Goal: Information Seeking & Learning: Check status

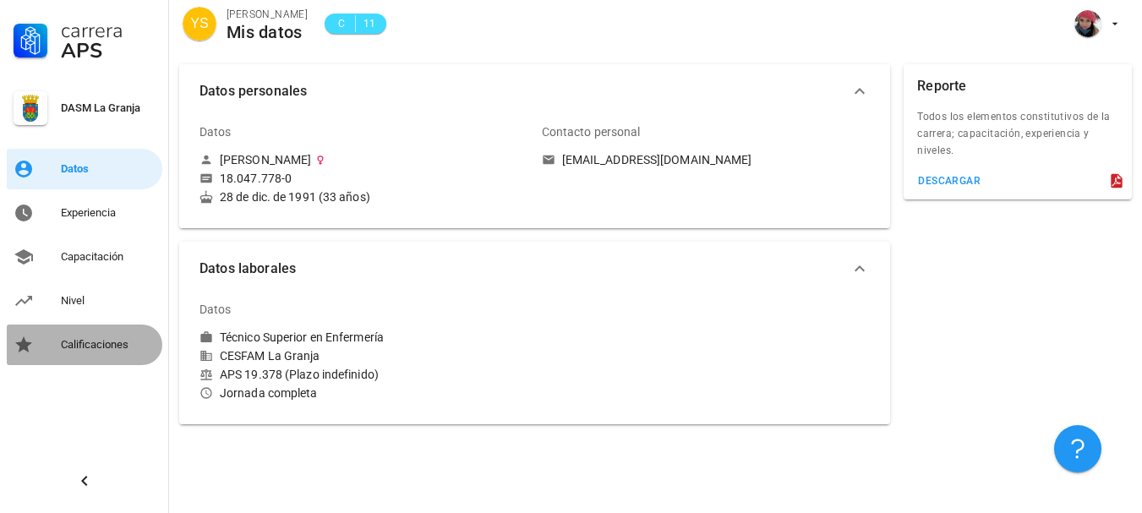
click at [92, 343] on div "Calificaciones" at bounding box center [108, 345] width 95 height 14
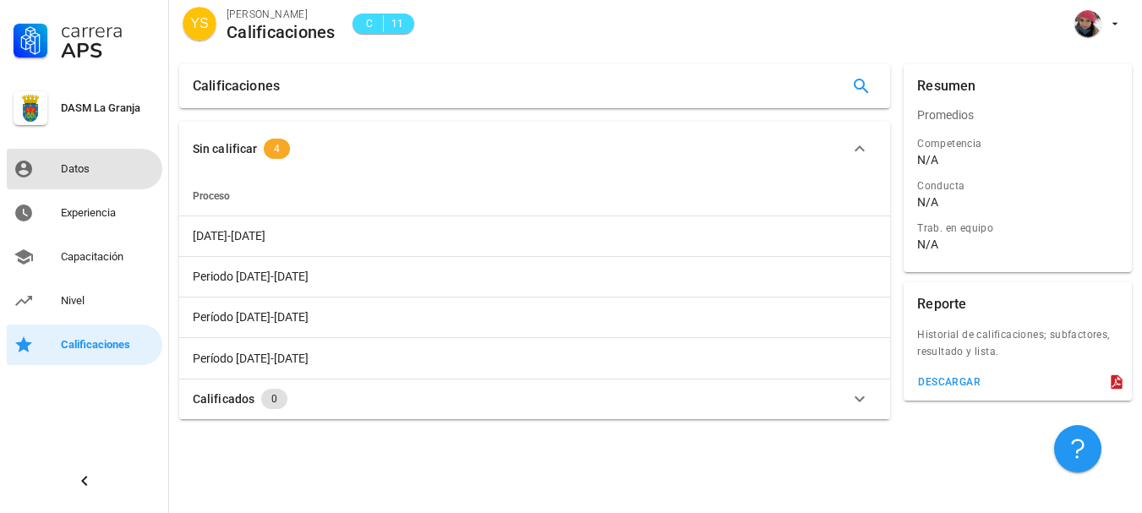
click at [93, 172] on div "Datos" at bounding box center [108, 169] width 95 height 14
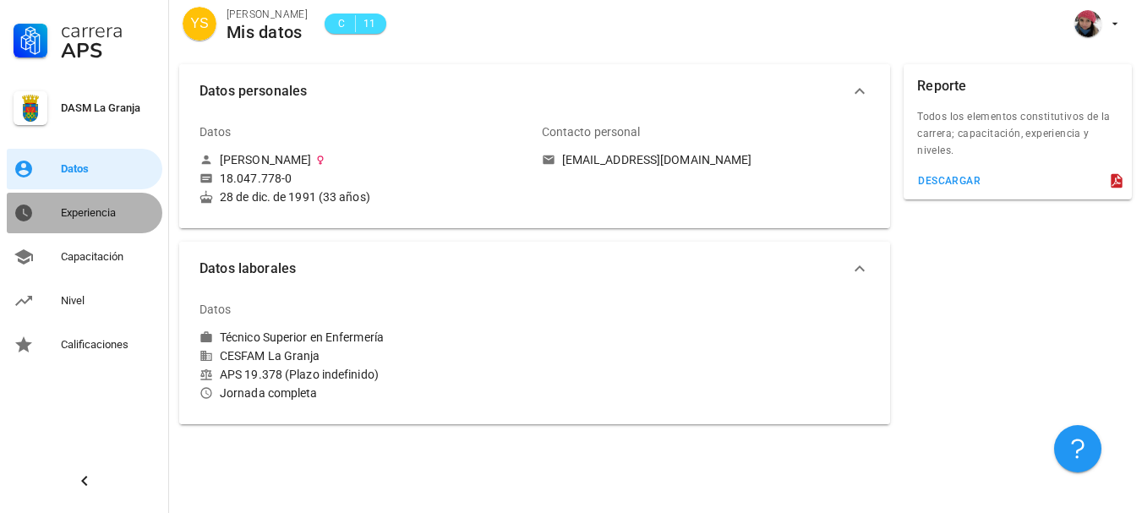
click at [87, 202] on div "Experiencia" at bounding box center [108, 212] width 95 height 27
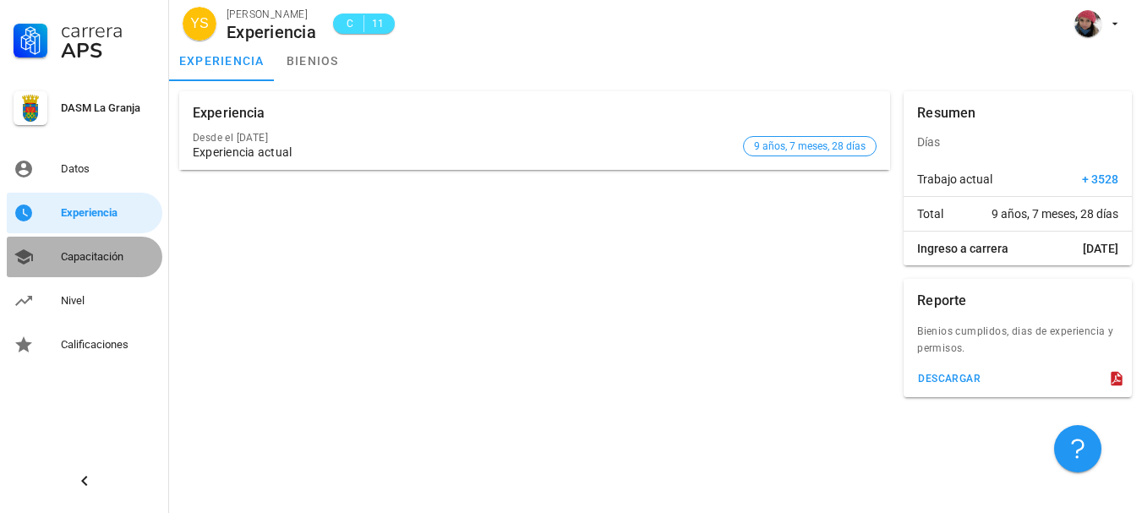
click at [85, 255] on div "Capacitación" at bounding box center [108, 257] width 95 height 14
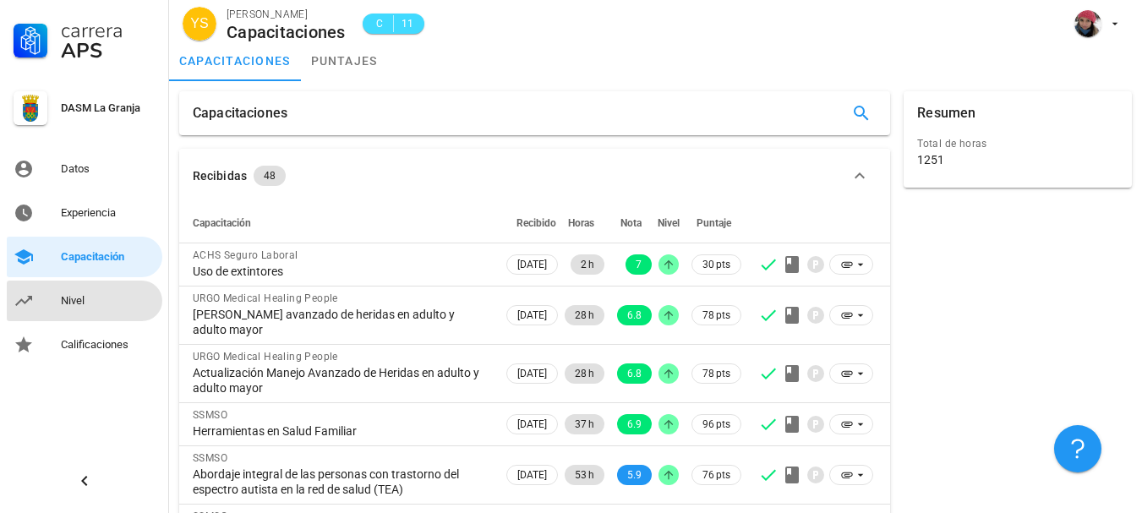
click at [95, 297] on div "Nivel" at bounding box center [108, 301] width 95 height 14
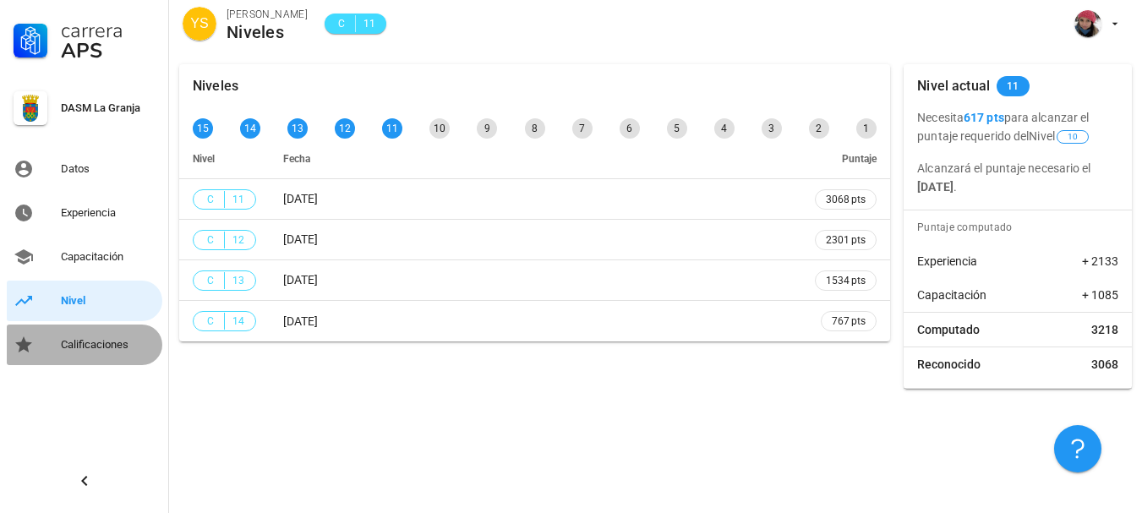
click at [95, 348] on div "Calificaciones" at bounding box center [108, 345] width 95 height 14
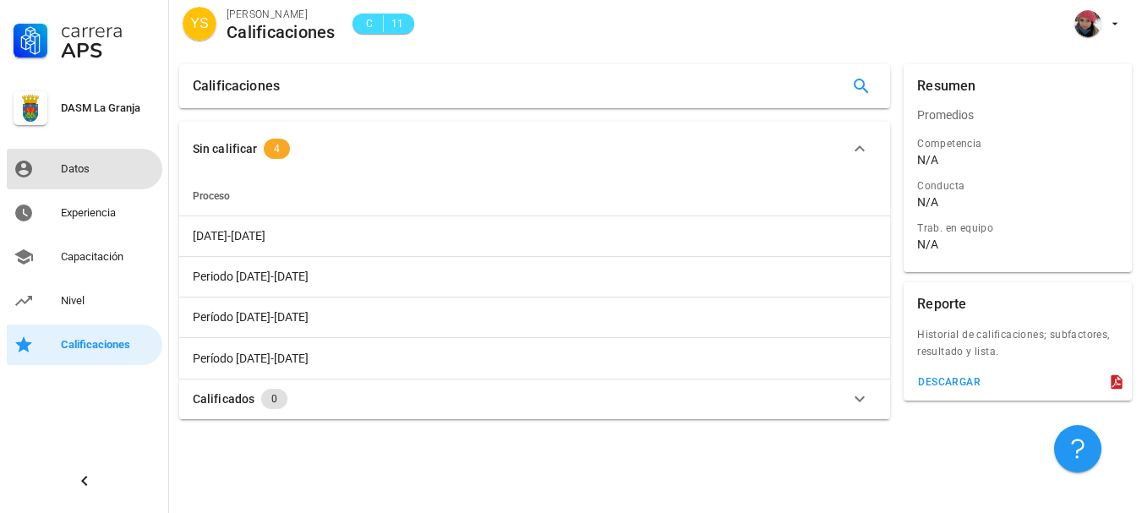
click at [78, 185] on link "Datos" at bounding box center [85, 169] width 156 height 41
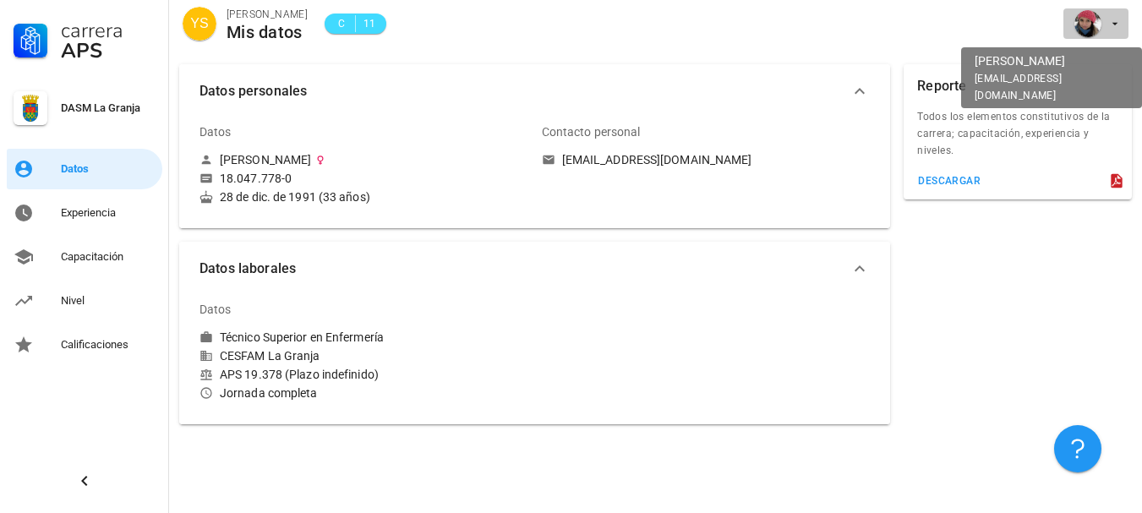
click at [1089, 21] on div "avatar" at bounding box center [1087, 23] width 27 height 27
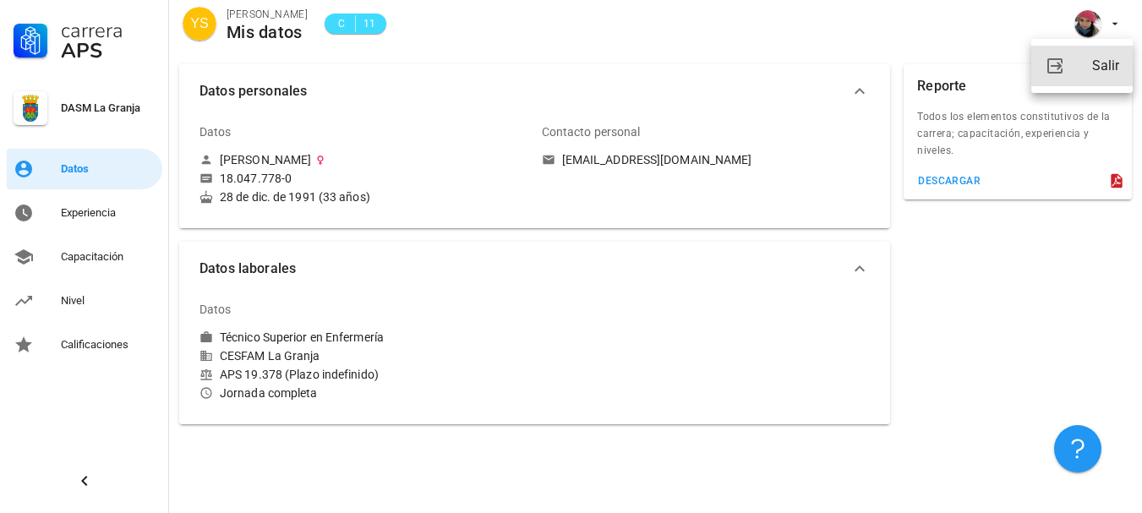
click at [1070, 70] on link "Salir" at bounding box center [1081, 66] width 101 height 41
